Goal: Navigation & Orientation: Find specific page/section

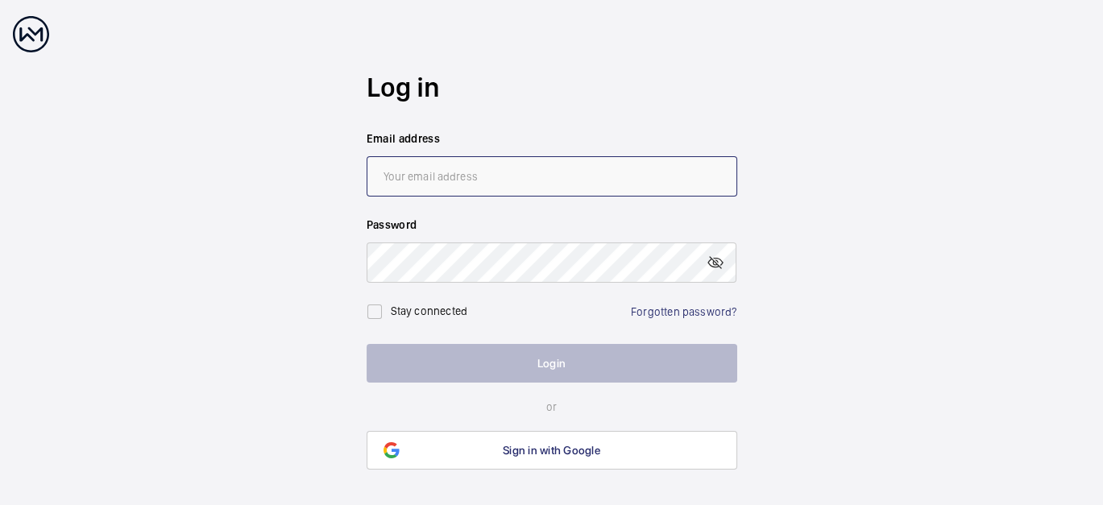
type input "[EMAIL_ADDRESS][PERSON_NAME][DOMAIN_NAME]"
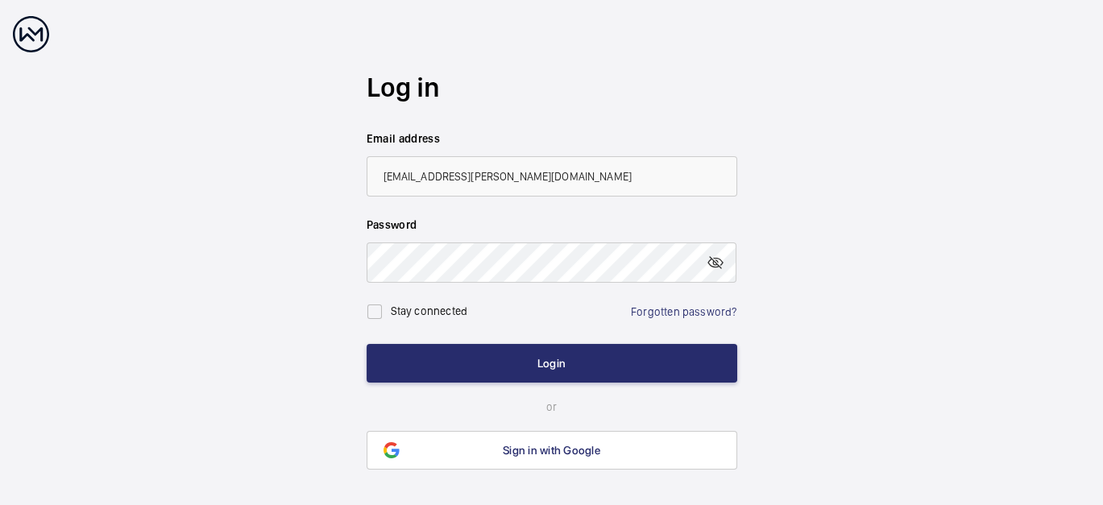
click at [553, 307] on div "Stay connected Forgotten password?" at bounding box center [551, 305] width 370 height 45
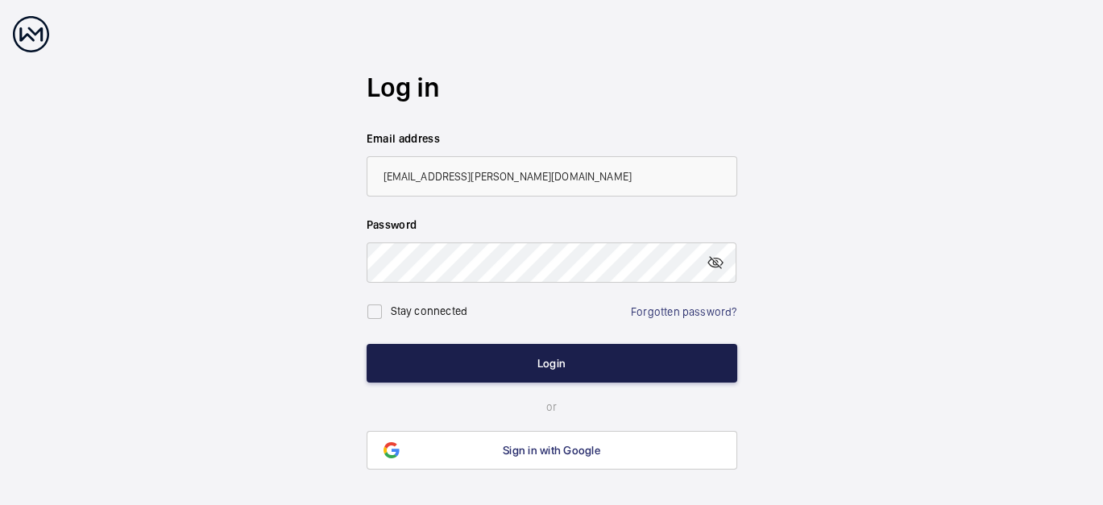
click at [557, 354] on button "Login" at bounding box center [551, 363] width 370 height 39
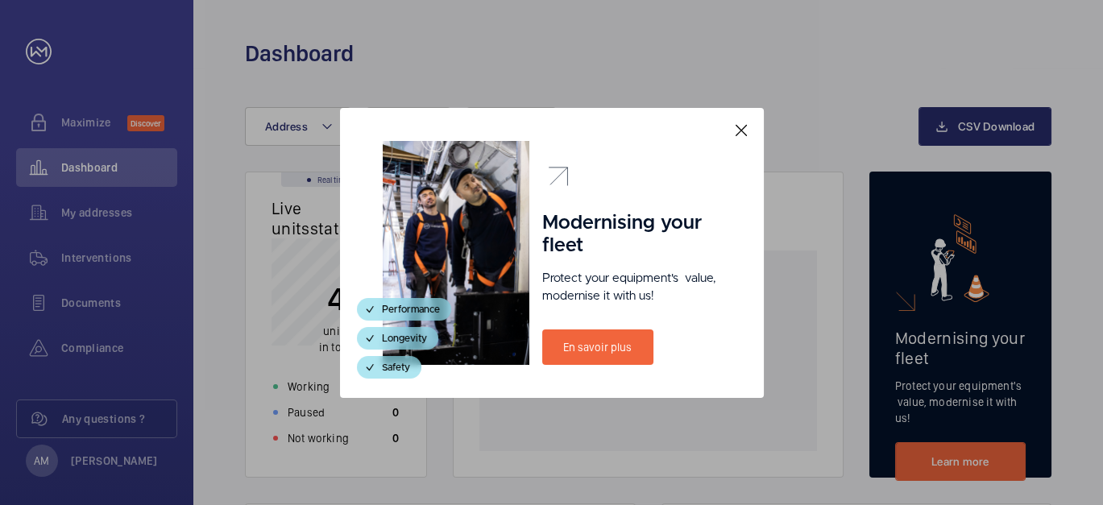
click at [754, 126] on div "Modernising your fleet Protect your equipment's  value, modernise it with us! E…" at bounding box center [552, 253] width 424 height 290
click at [739, 135] on mat-icon at bounding box center [740, 130] width 19 height 19
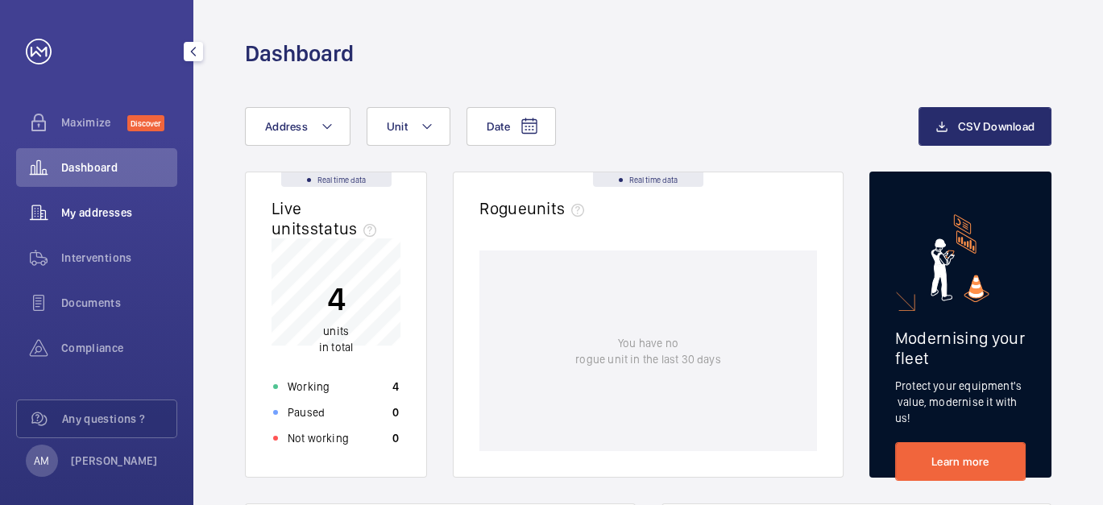
click at [104, 221] on div "My addresses" at bounding box center [96, 212] width 161 height 39
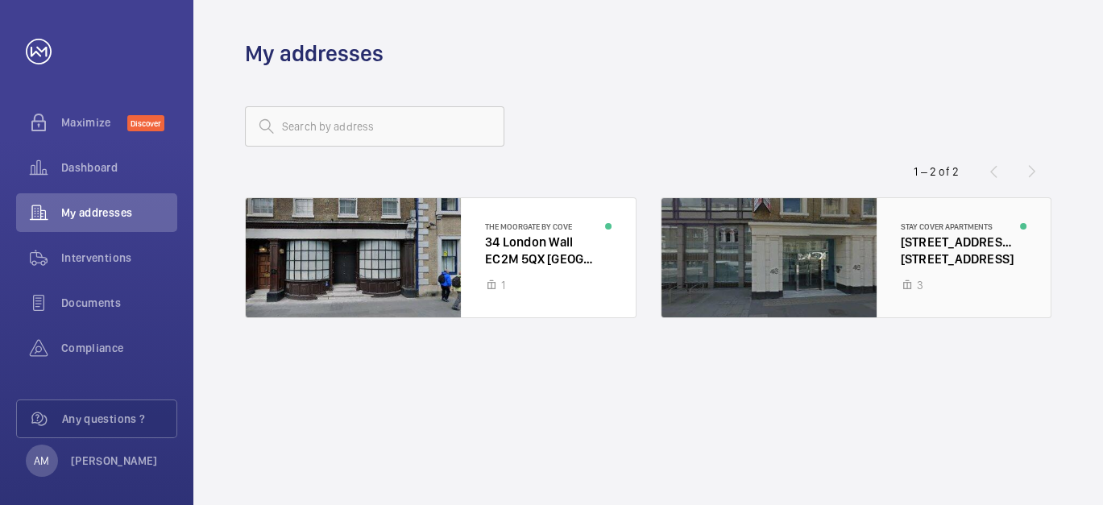
click at [971, 259] on div at bounding box center [856, 257] width 390 height 119
